Goal: Unclear

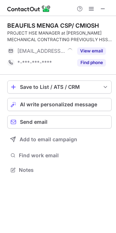
scroll to position [4, 4]
click at [103, 6] on span at bounding box center [103, 9] width 6 height 6
